Goal: Information Seeking & Learning: Learn about a topic

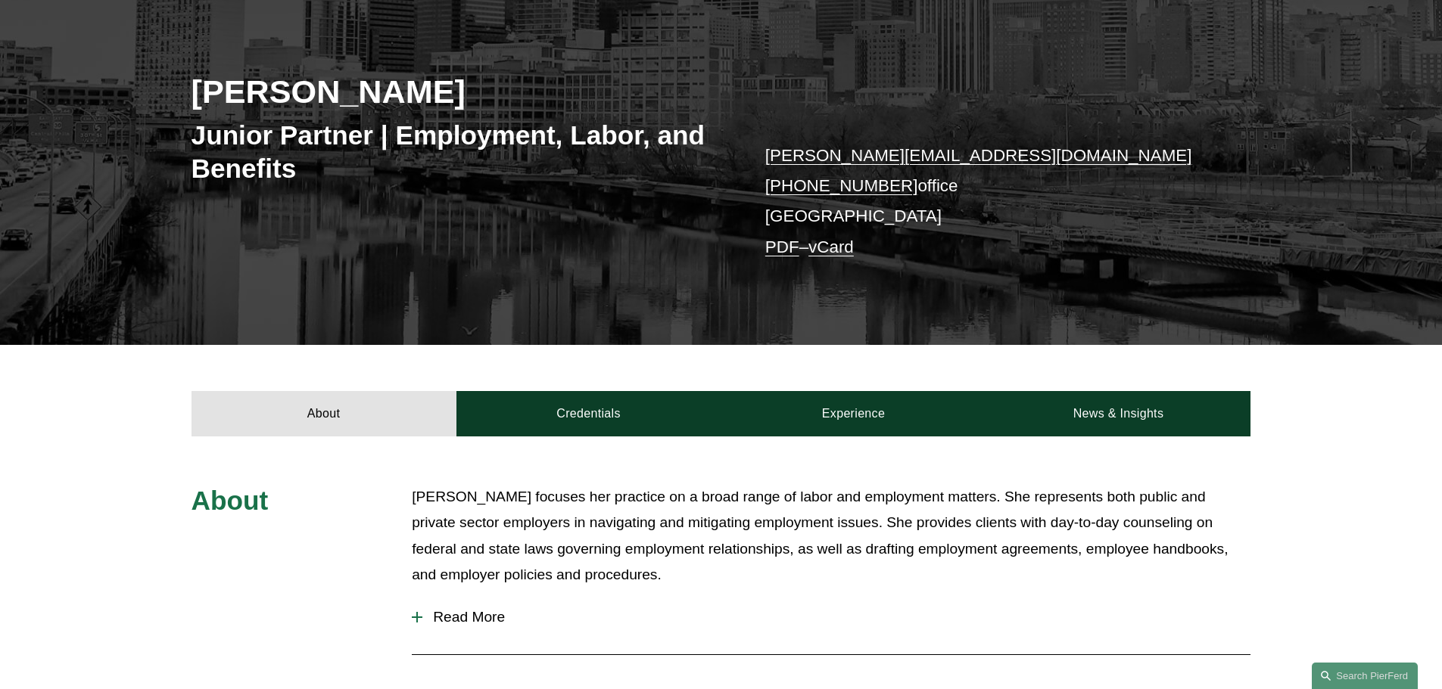
scroll to position [227, 0]
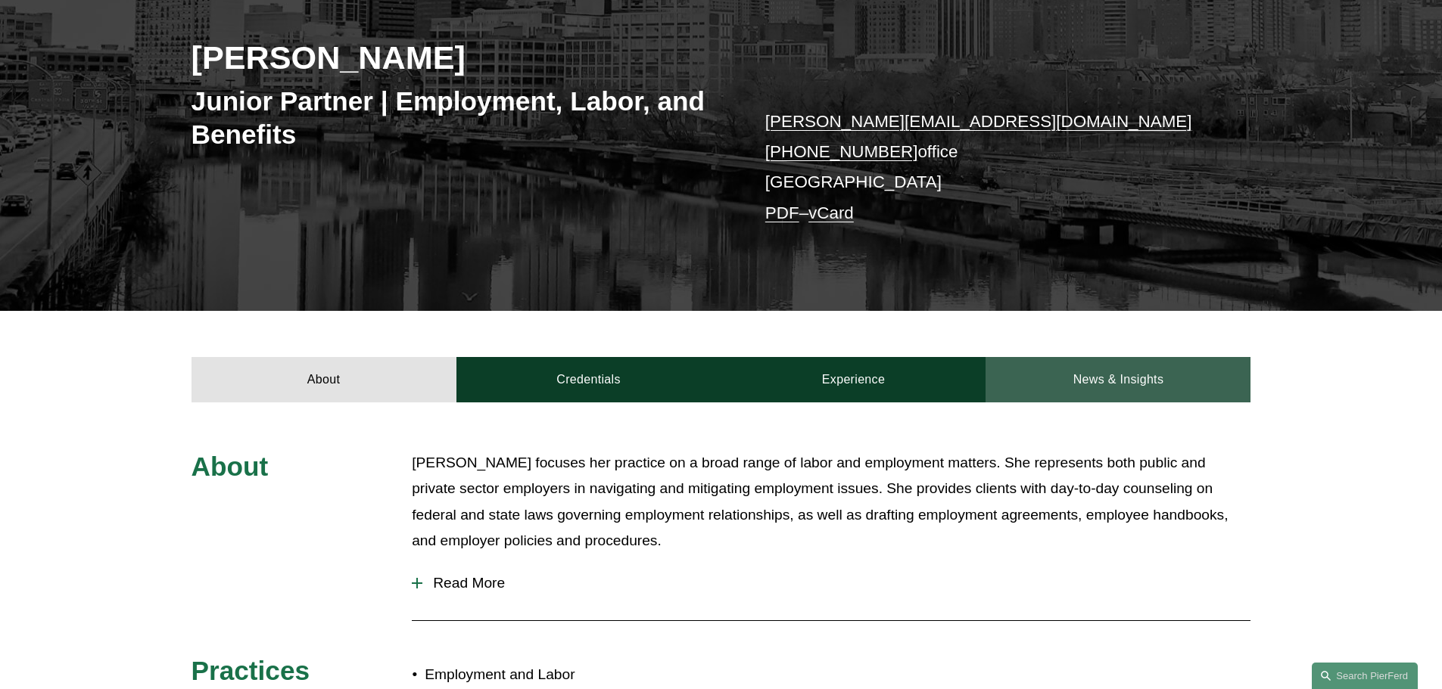
click at [1103, 397] on link "News & Insights" at bounding box center [1117, 379] width 265 height 45
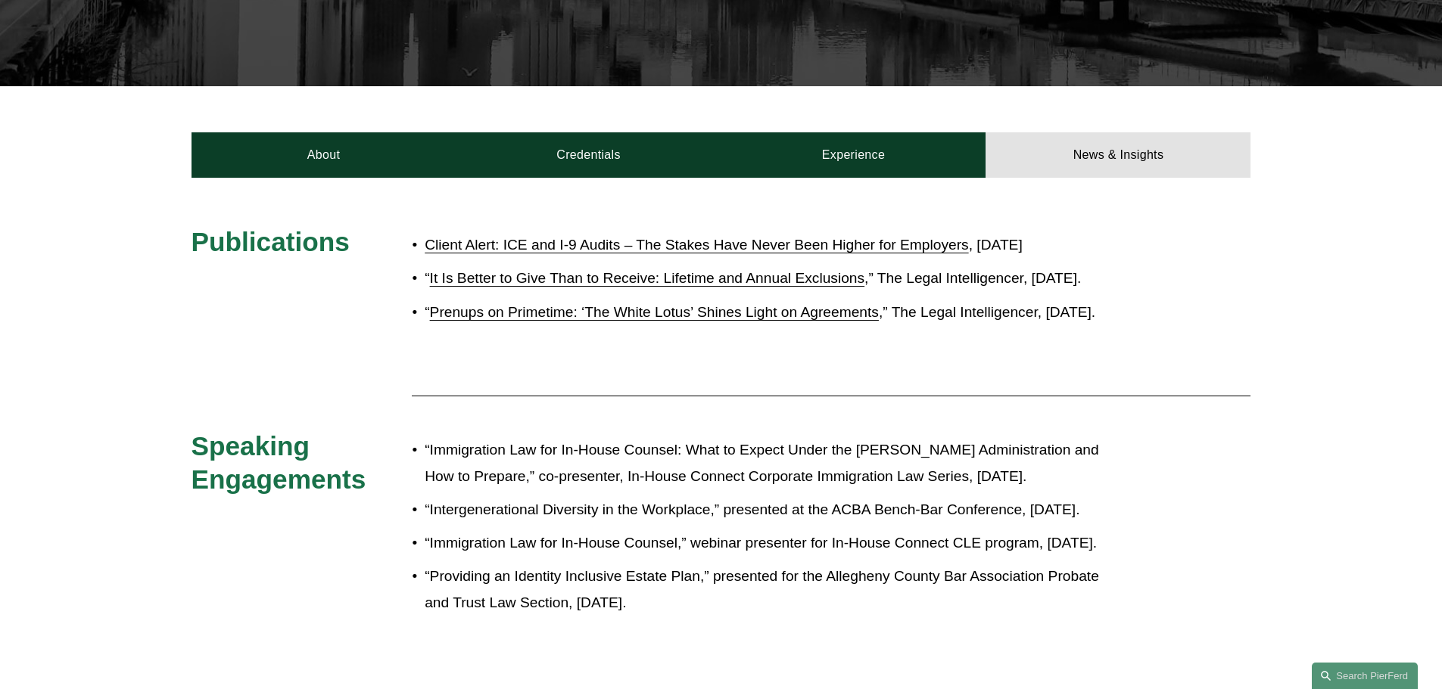
scroll to position [454, 0]
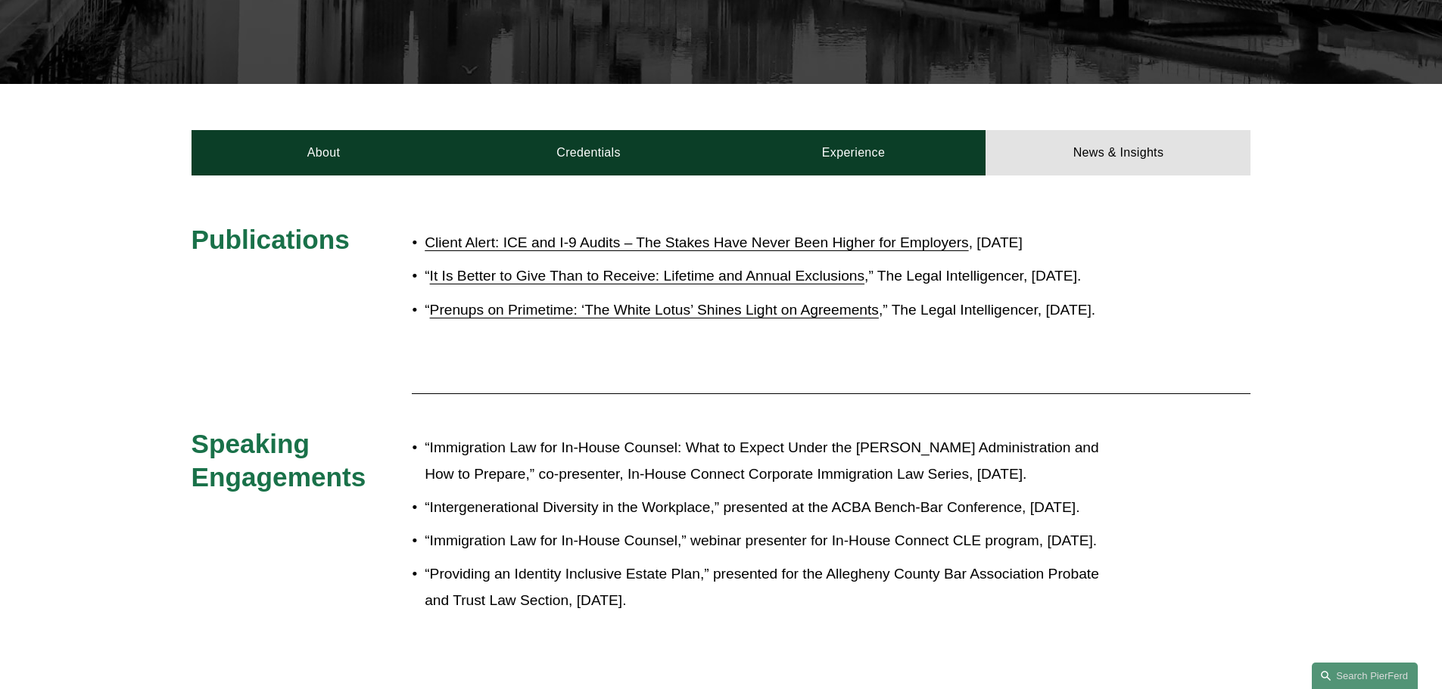
click at [798, 241] on link "Client Alert: ICE and I-9 Audits – The Stakes Have Never Been Higher for Employ…" at bounding box center [696, 243] width 543 height 16
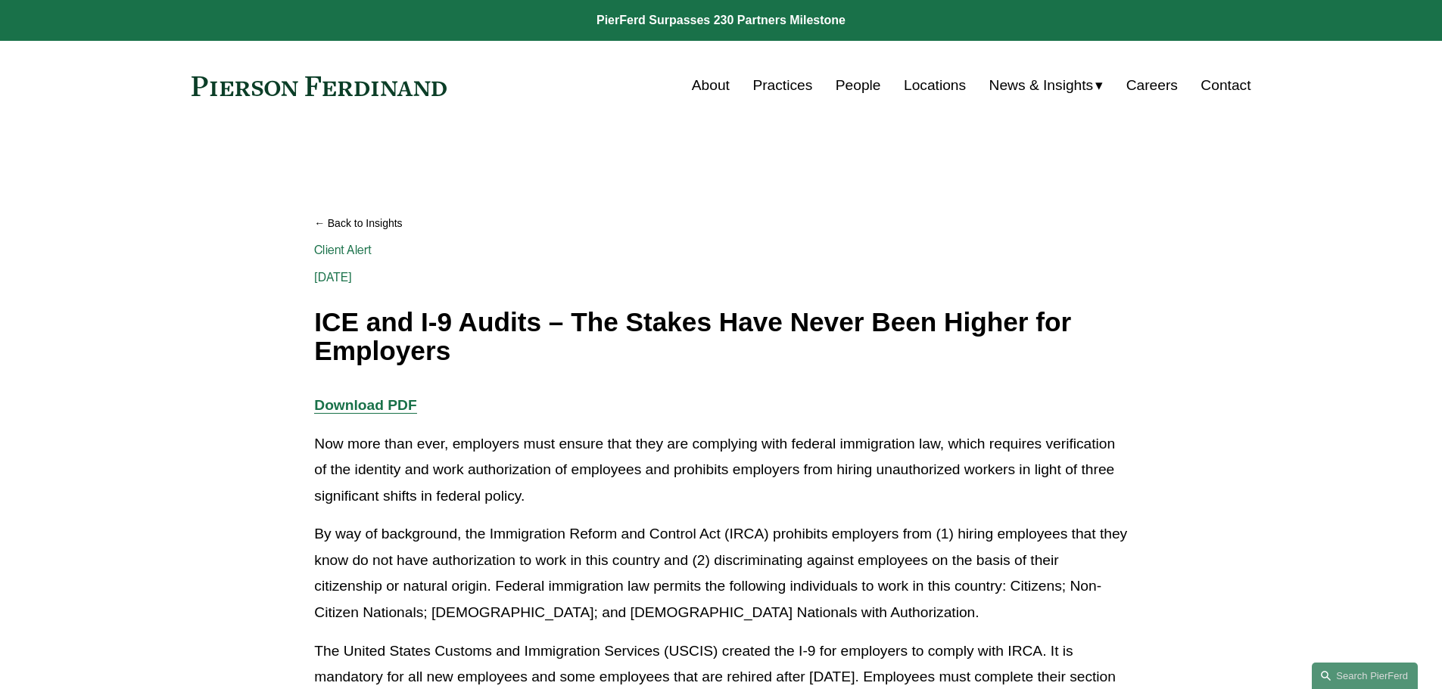
click at [346, 252] on link "Client Alert" at bounding box center [343, 250] width 58 height 14
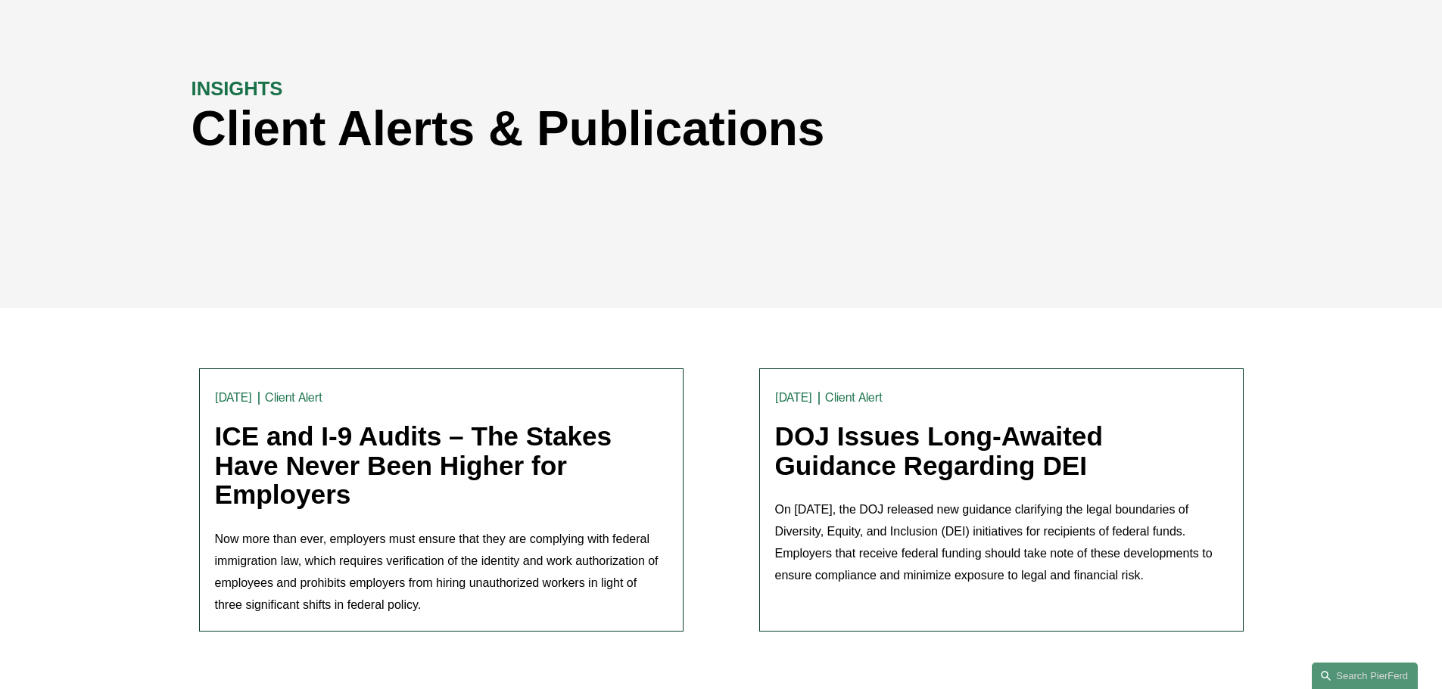
scroll to position [151, 0]
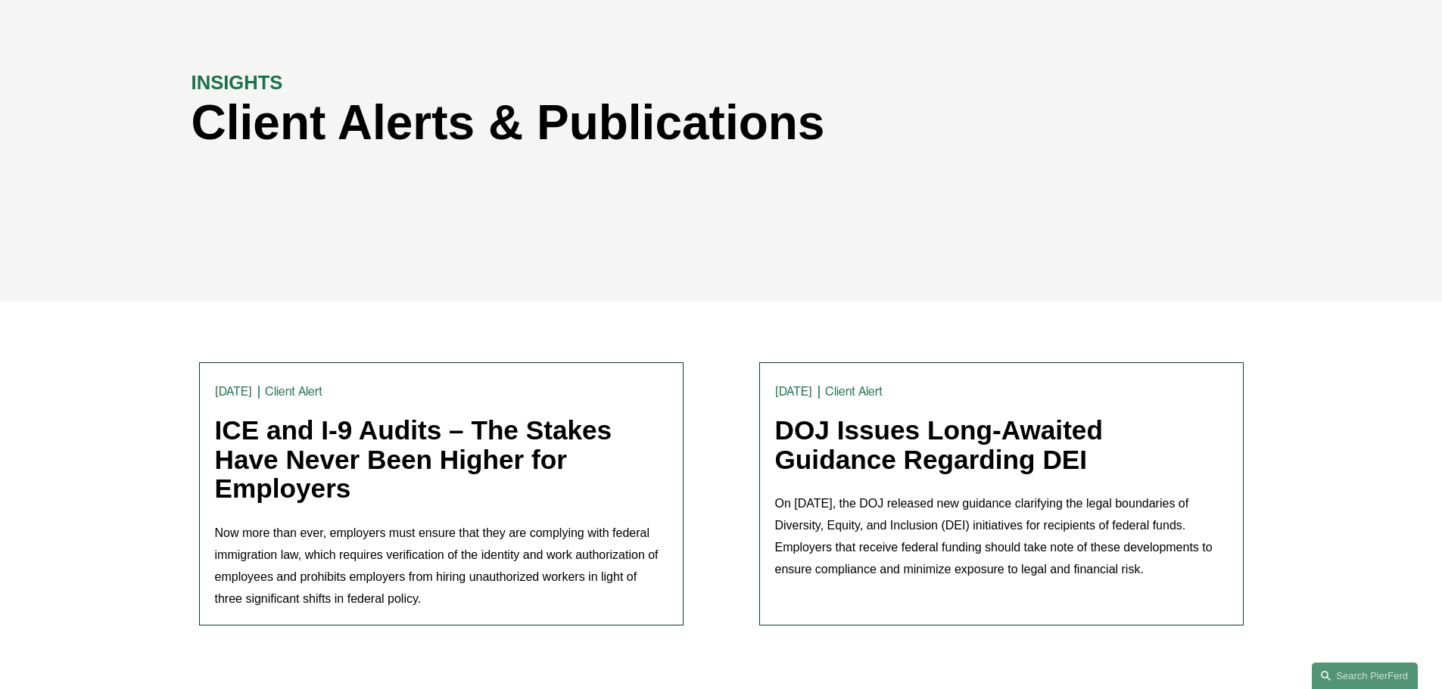
click at [361, 428] on link "ICE and I-9 Audits – The Stakes Have Never Been Higher for Employers" at bounding box center [413, 459] width 397 height 88
